Goal: Information Seeking & Learning: Learn about a topic

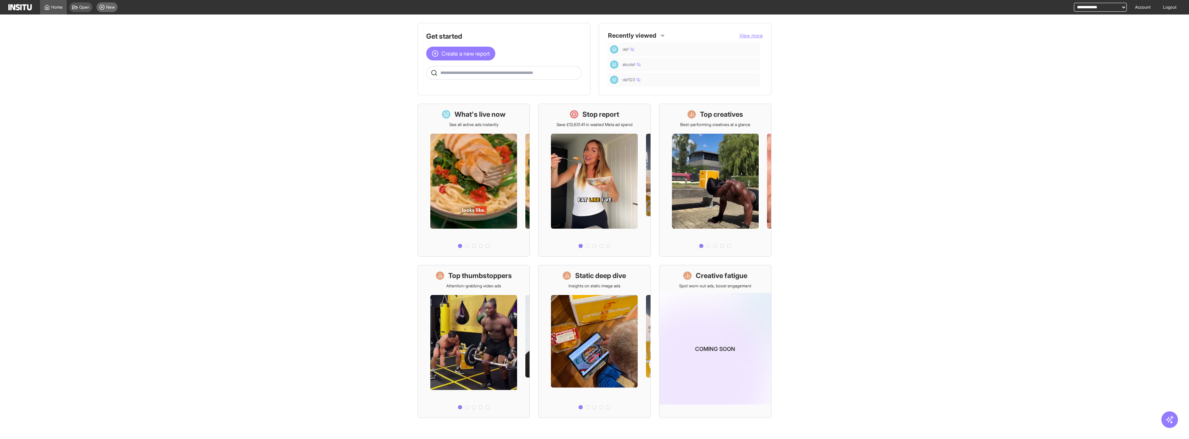
click at [107, 6] on span "New" at bounding box center [110, 7] width 9 height 6
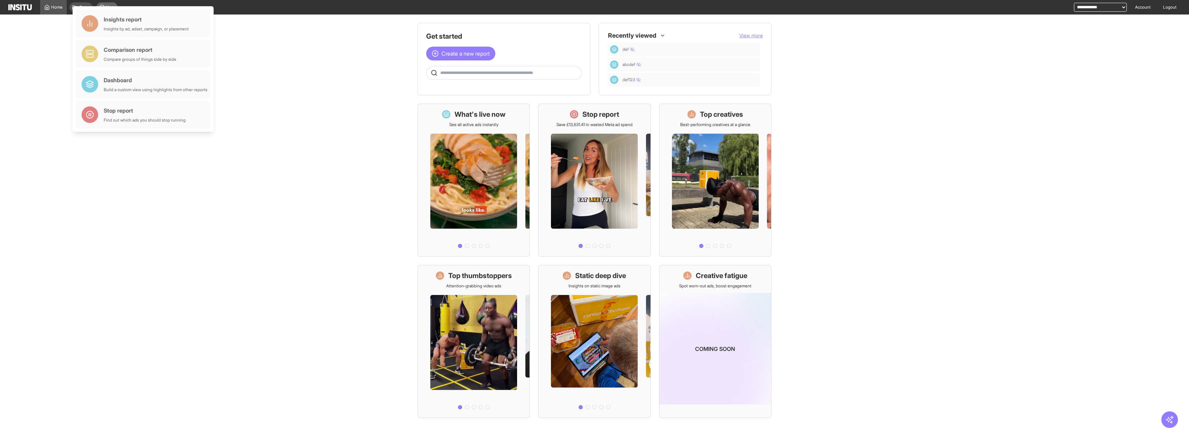
click at [119, 18] on div "Insights report" at bounding box center [146, 19] width 85 height 8
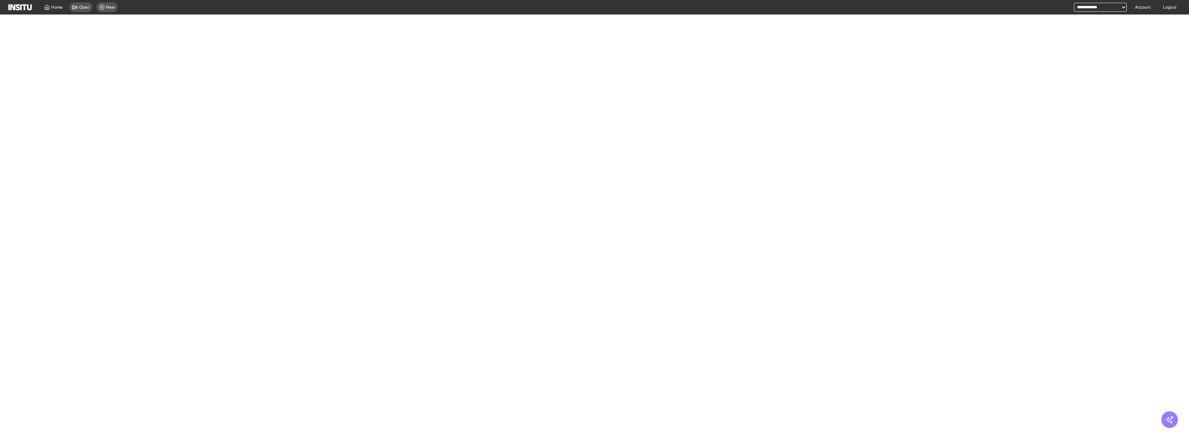
select select "**"
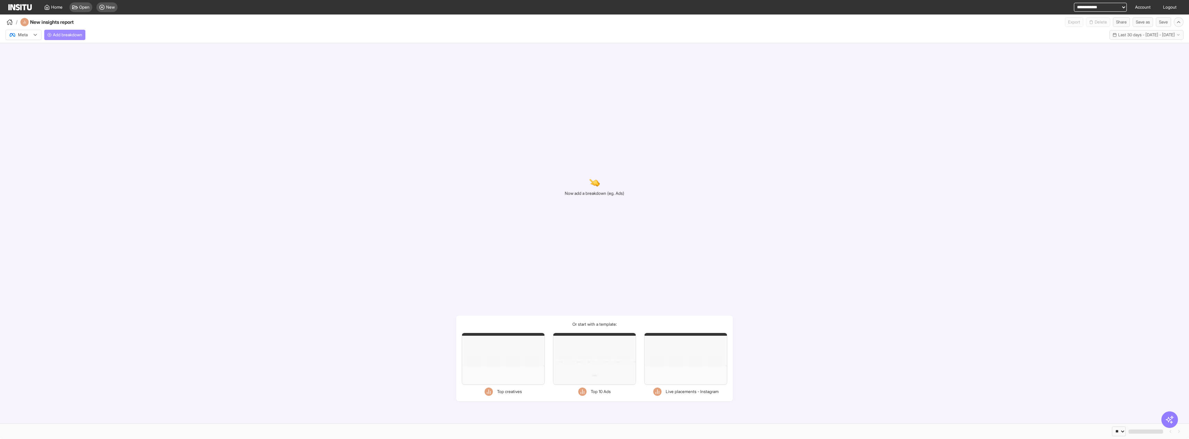
click at [77, 34] on span "Add breakdown" at bounding box center [67, 35] width 29 height 6
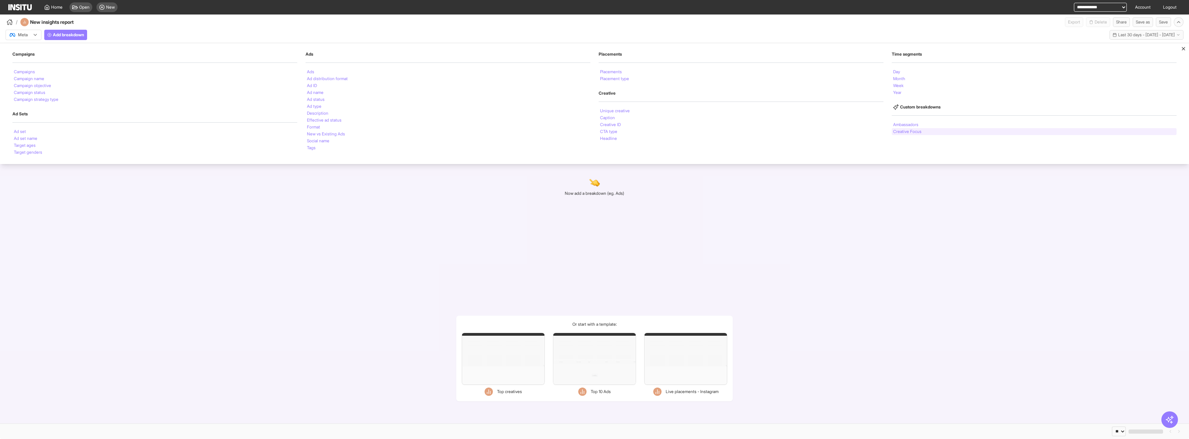
click at [899, 130] on li "Creative Focus" at bounding box center [907, 132] width 28 height 4
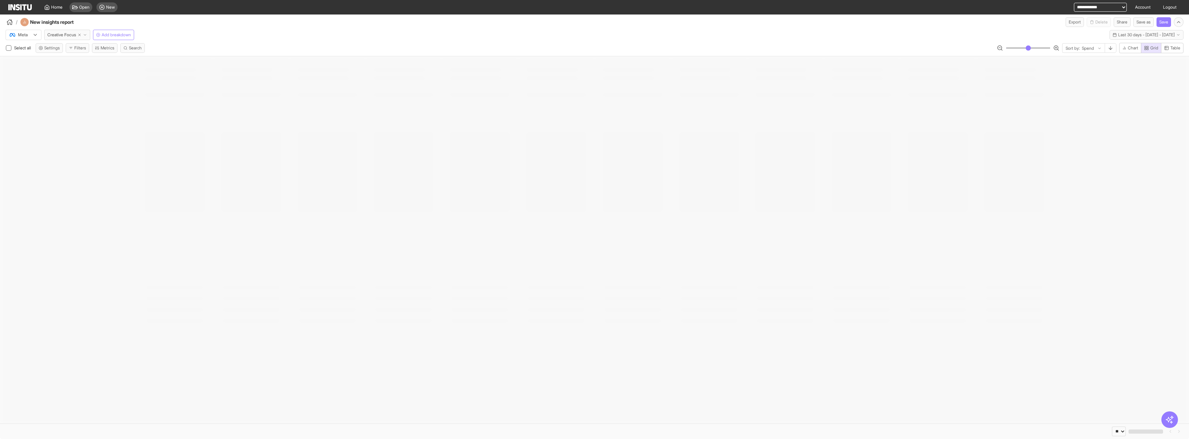
click at [420, 67] on div at bounding box center [594, 239] width 1189 height 367
